Goal: Navigation & Orientation: Find specific page/section

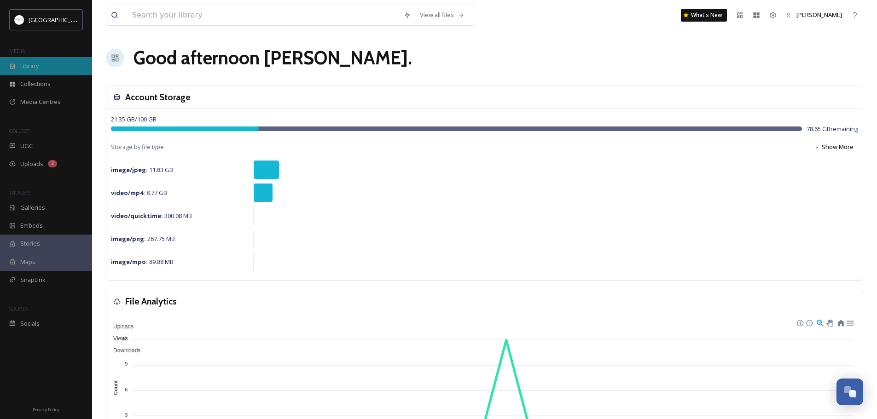
click at [37, 65] on span "Library" at bounding box center [29, 66] width 18 height 9
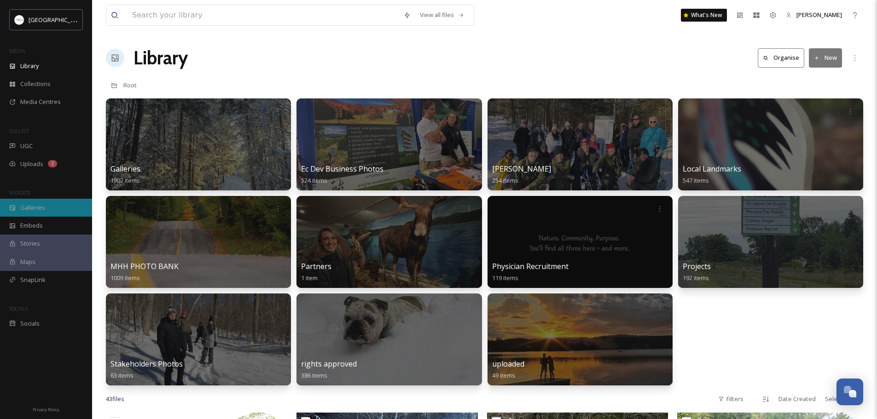
click at [35, 210] on span "Galleries" at bounding box center [32, 207] width 25 height 9
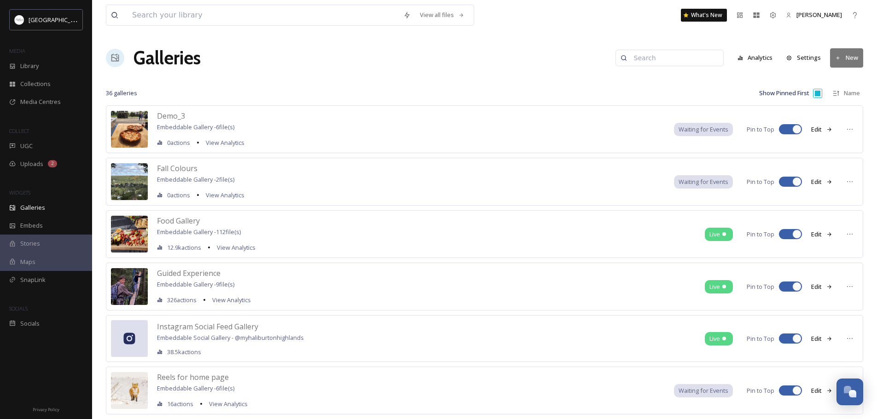
click at [134, 126] on img at bounding box center [129, 129] width 37 height 37
click at [180, 117] on span "Demo_3" at bounding box center [171, 116] width 28 height 10
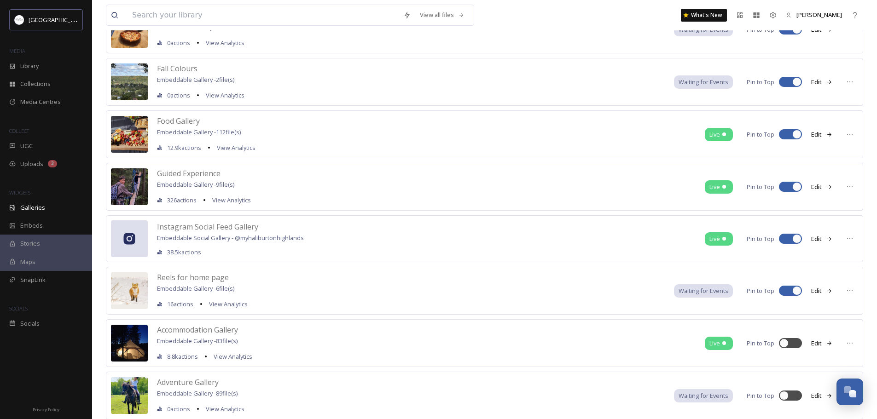
scroll to position [92, 0]
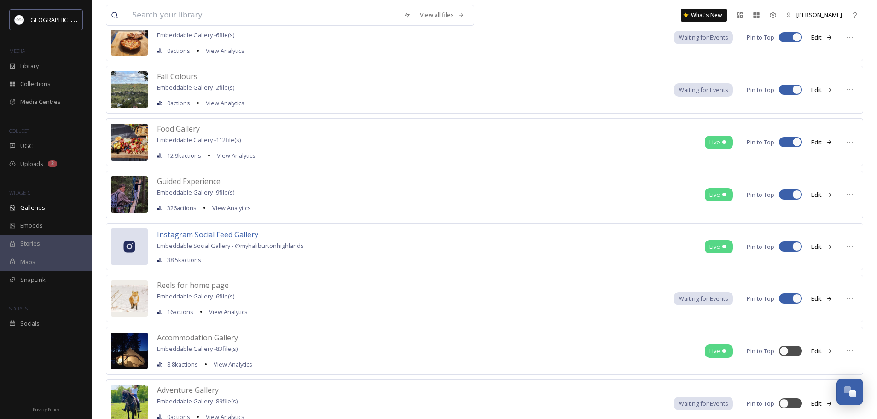
click at [192, 236] on span "Instagram Social Feed Gallery" at bounding box center [207, 235] width 101 height 10
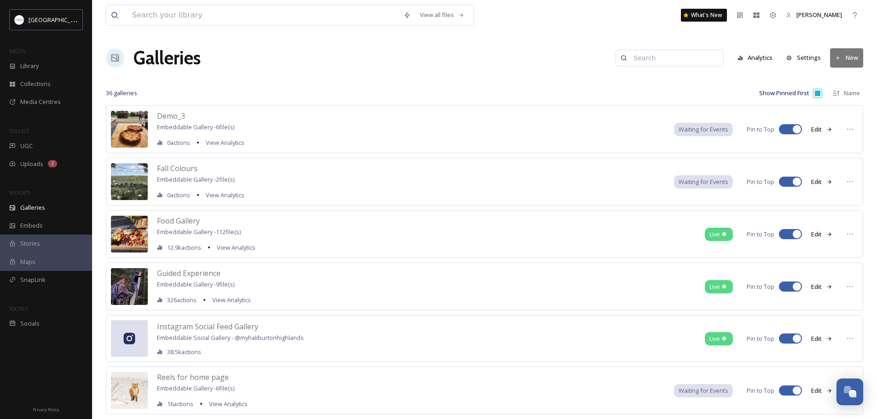
click at [839, 56] on icon at bounding box center [838, 58] width 6 height 6
click at [839, 76] on span "Gallery" at bounding box center [848, 79] width 19 height 9
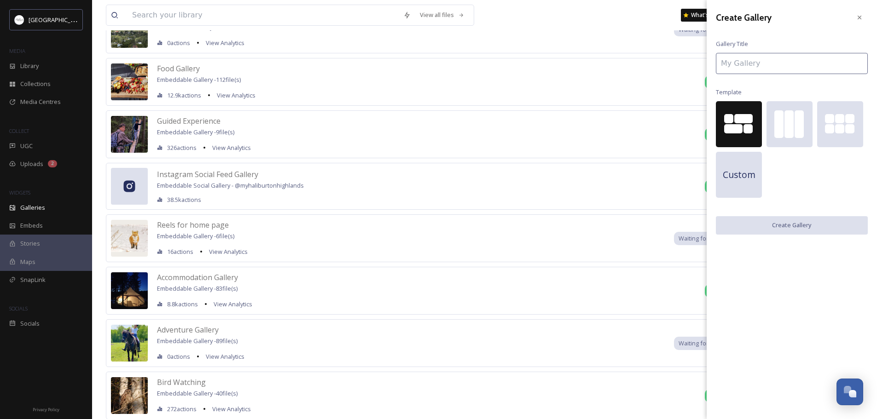
scroll to position [138, 0]
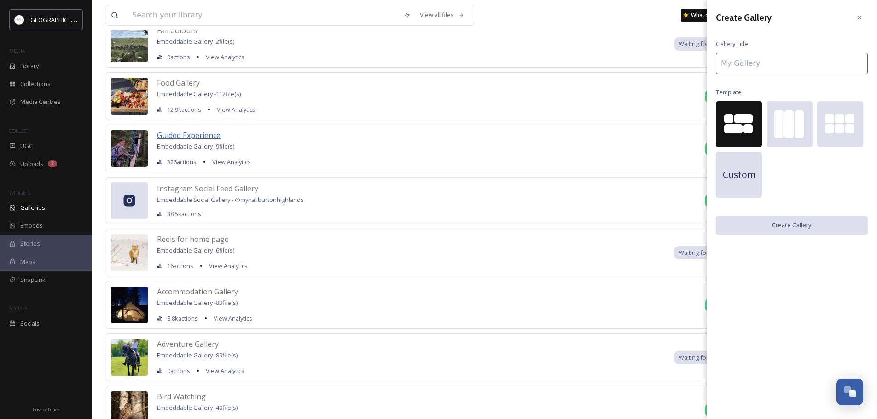
click at [198, 136] on span "Guided Experience" at bounding box center [189, 135] width 64 height 10
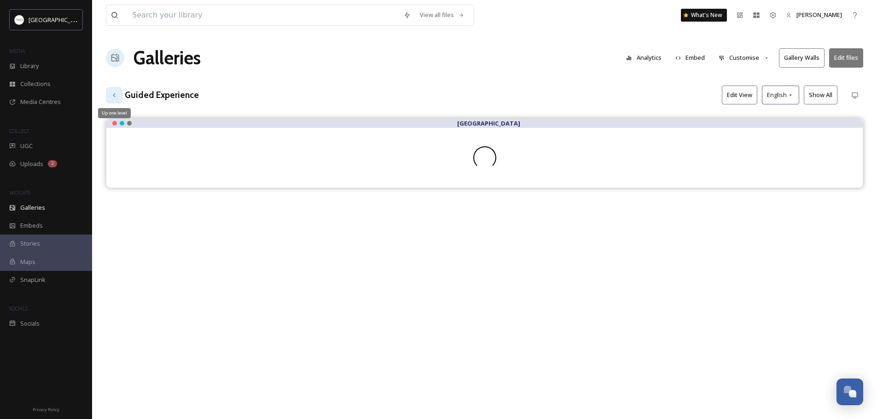
click at [116, 97] on icon at bounding box center [113, 95] width 7 height 7
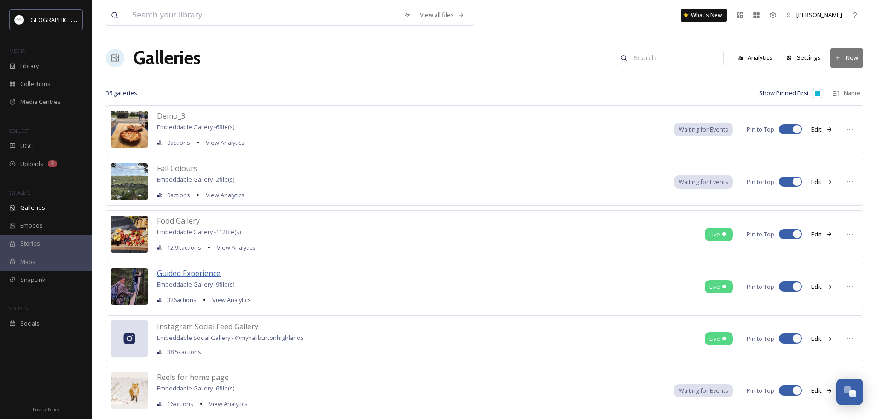
click at [185, 274] on span "Guided Experience" at bounding box center [189, 273] width 64 height 10
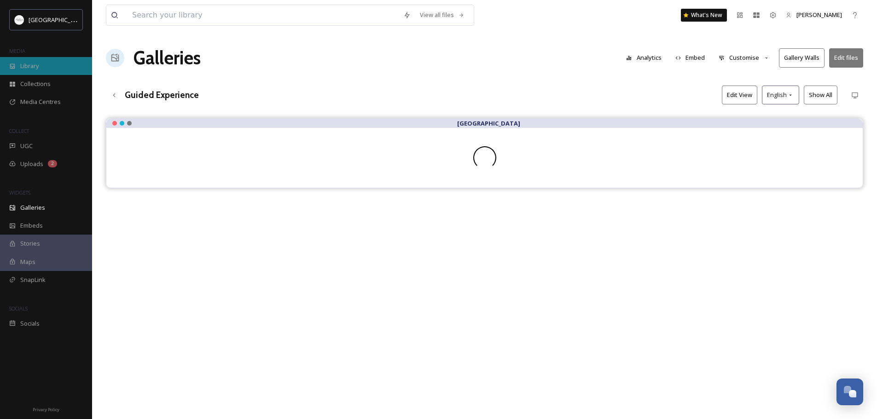
click at [31, 71] on div "Library" at bounding box center [46, 66] width 92 height 18
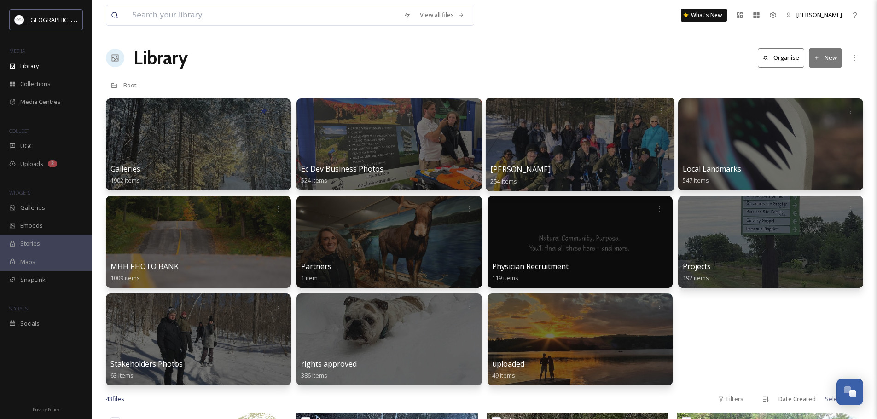
click at [621, 145] on div at bounding box center [579, 145] width 189 height 94
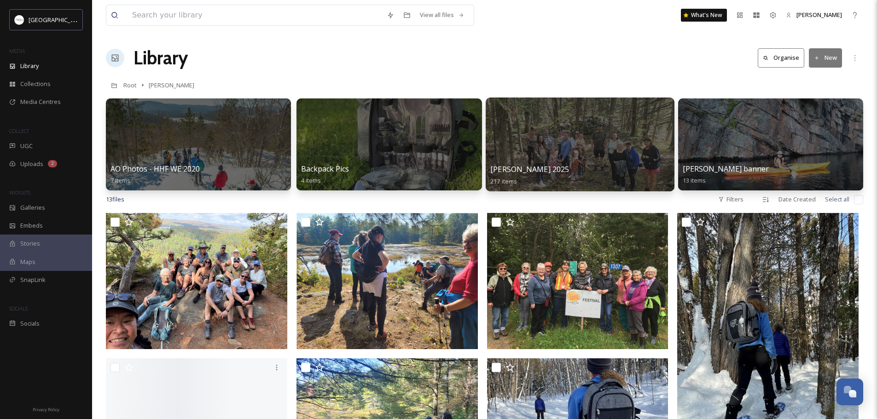
click at [562, 148] on div at bounding box center [579, 145] width 189 height 94
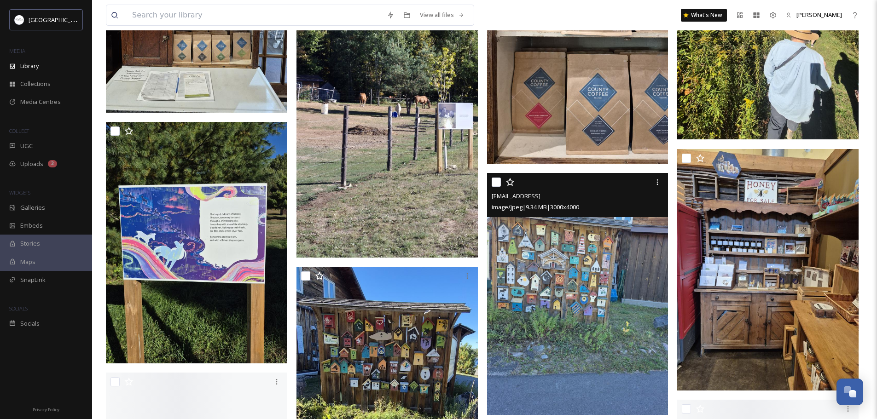
scroll to position [4419, 0]
